Goal: Information Seeking & Learning: Learn about a topic

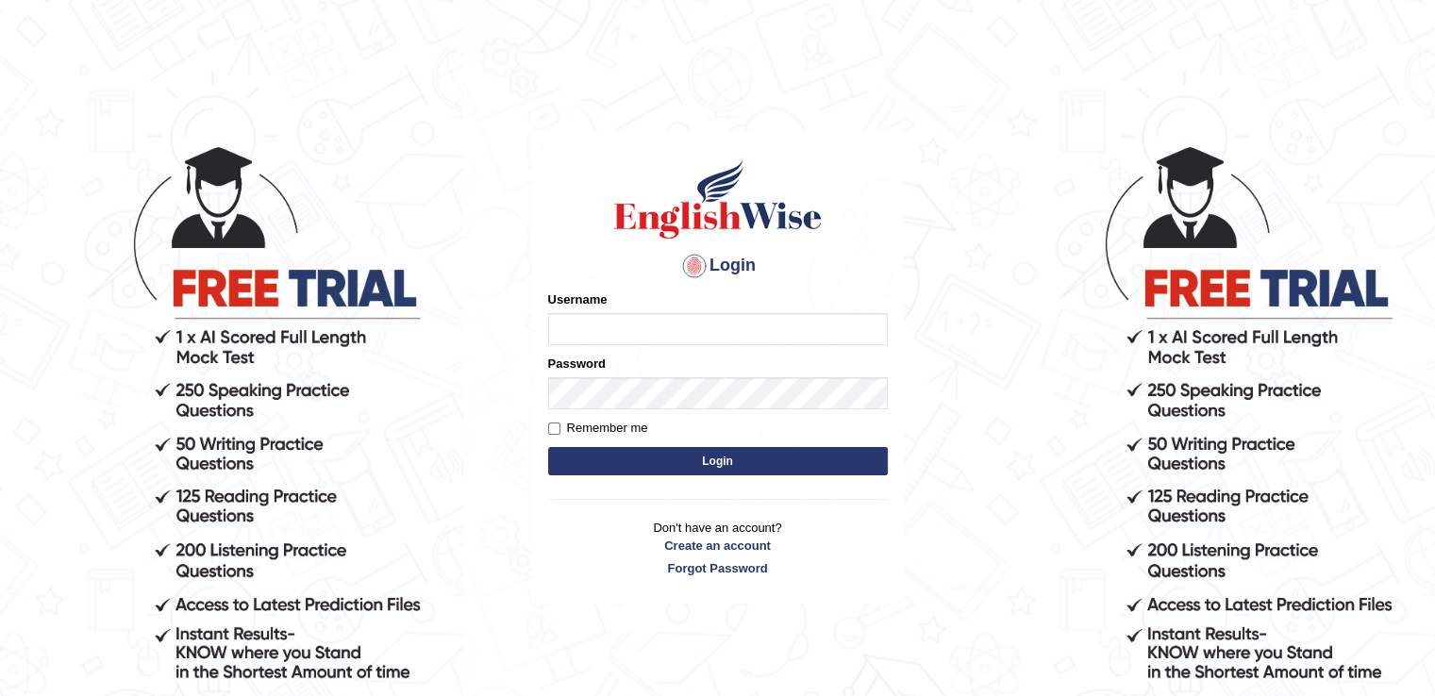
type input "abhisharma526"
click at [727, 461] on button "Login" at bounding box center [718, 461] width 340 height 28
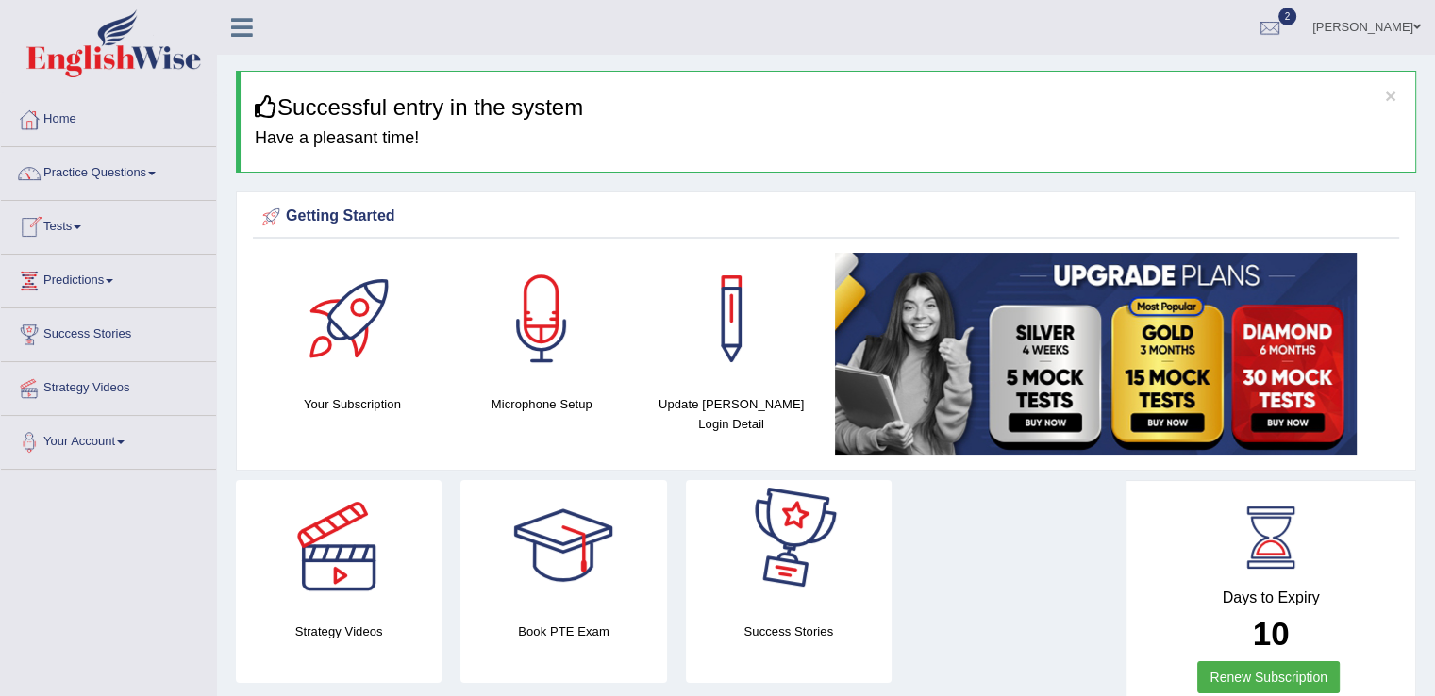
click at [79, 226] on span at bounding box center [78, 228] width 8 height 4
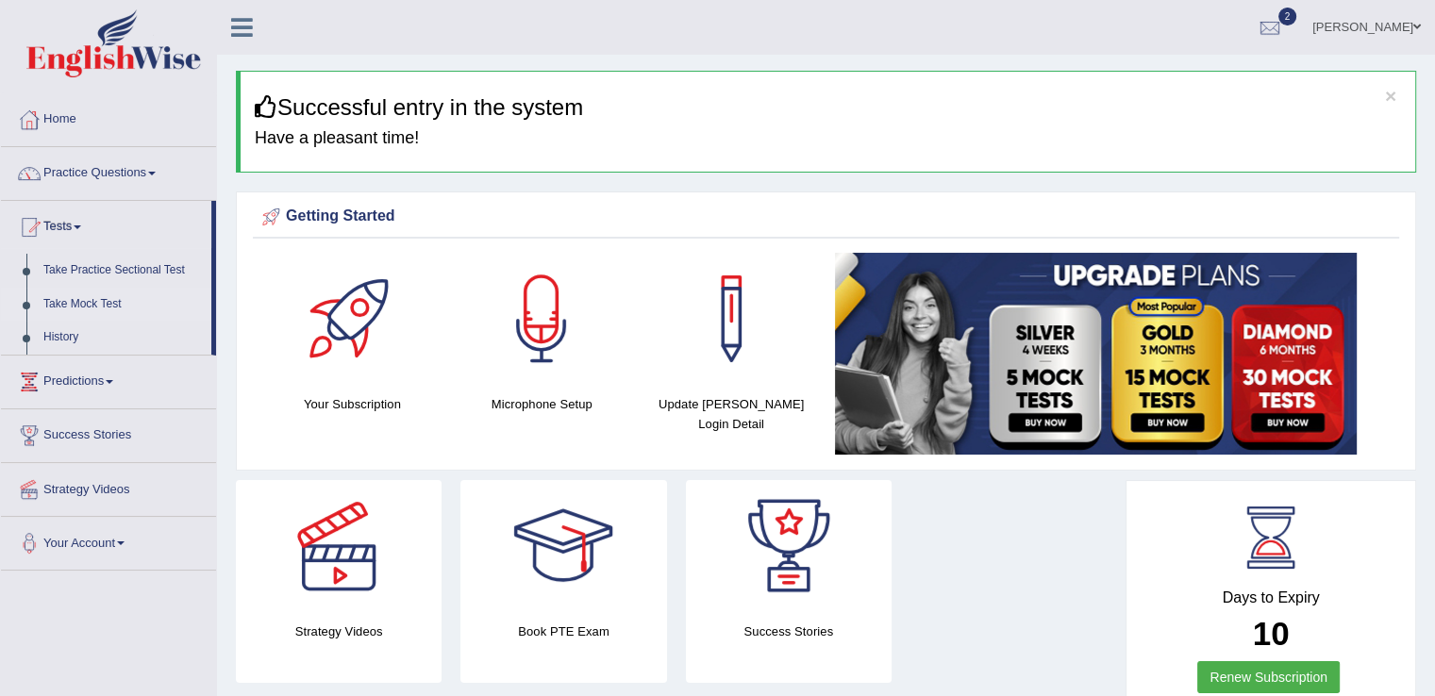
click at [77, 300] on link "Take Mock Test" at bounding box center [123, 305] width 176 height 34
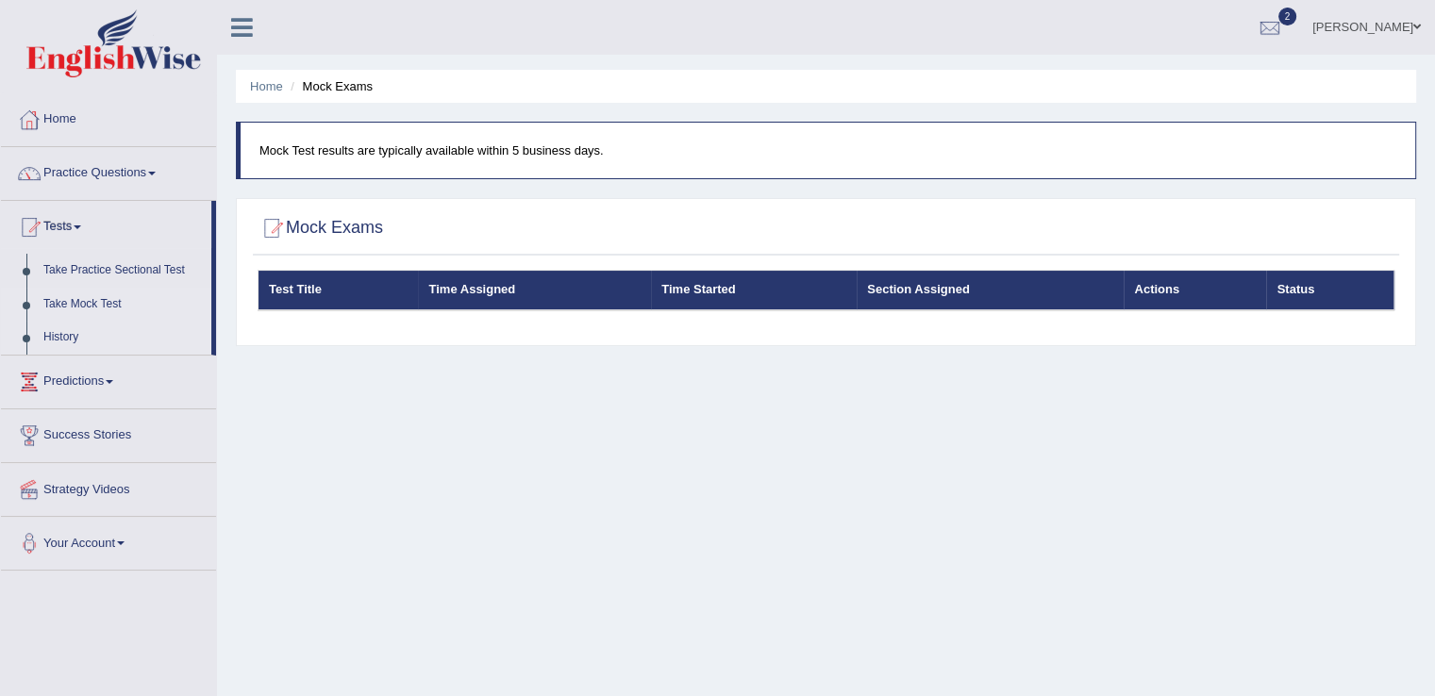
click at [59, 333] on link "History" at bounding box center [123, 338] width 176 height 34
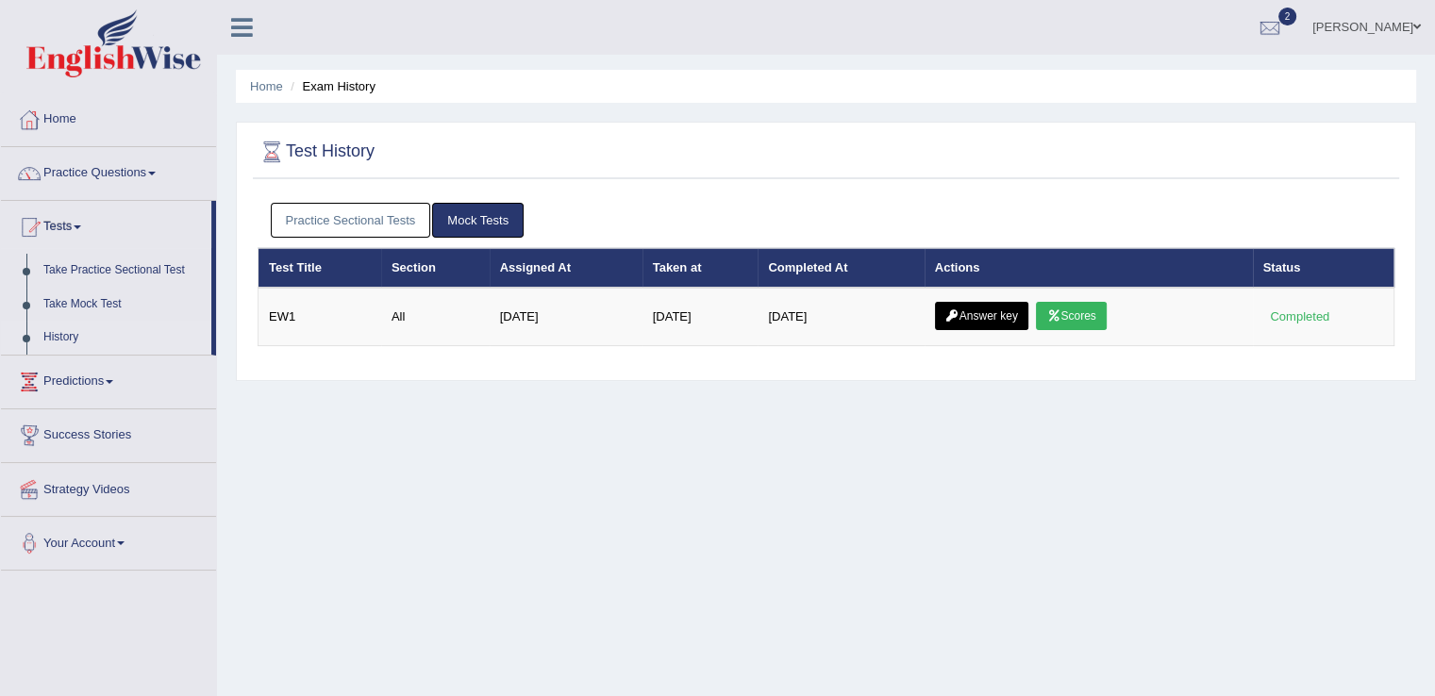
click at [88, 479] on link "Strategy Videos" at bounding box center [108, 486] width 215 height 47
